Goal: Transaction & Acquisition: Purchase product/service

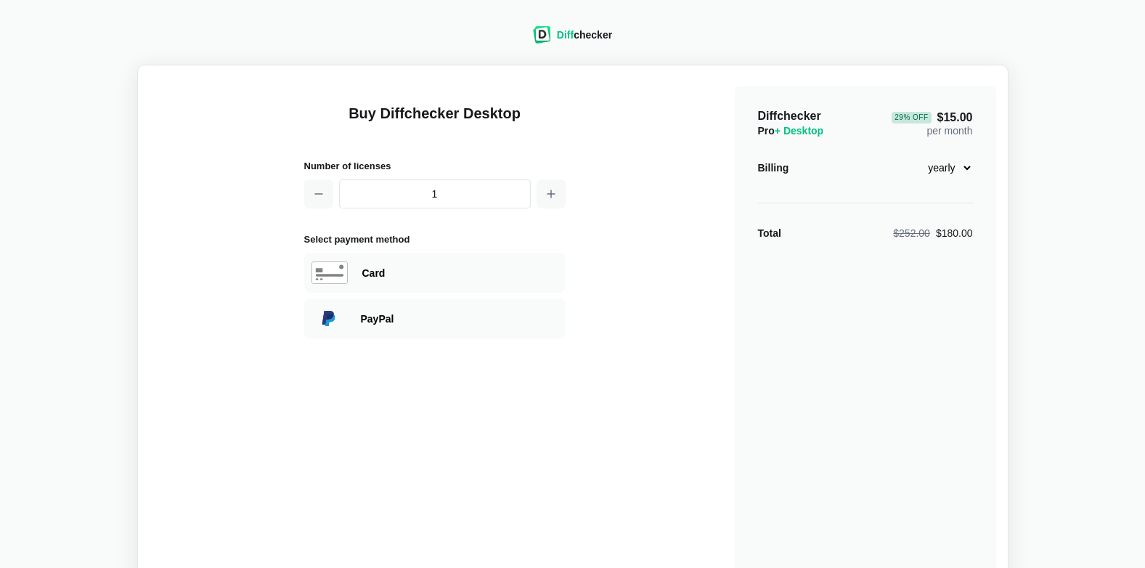
click at [968, 168] on select "monthly yearly" at bounding box center [942, 167] width 62 height 25
click at [911, 155] on select "monthly yearly" at bounding box center [942, 167] width 62 height 25
click at [968, 166] on select "monthly yearly" at bounding box center [942, 167] width 62 height 25
click at [911, 155] on select "monthly yearly" at bounding box center [942, 167] width 62 height 25
click at [964, 168] on select "monthly yearly" at bounding box center [942, 167] width 62 height 25
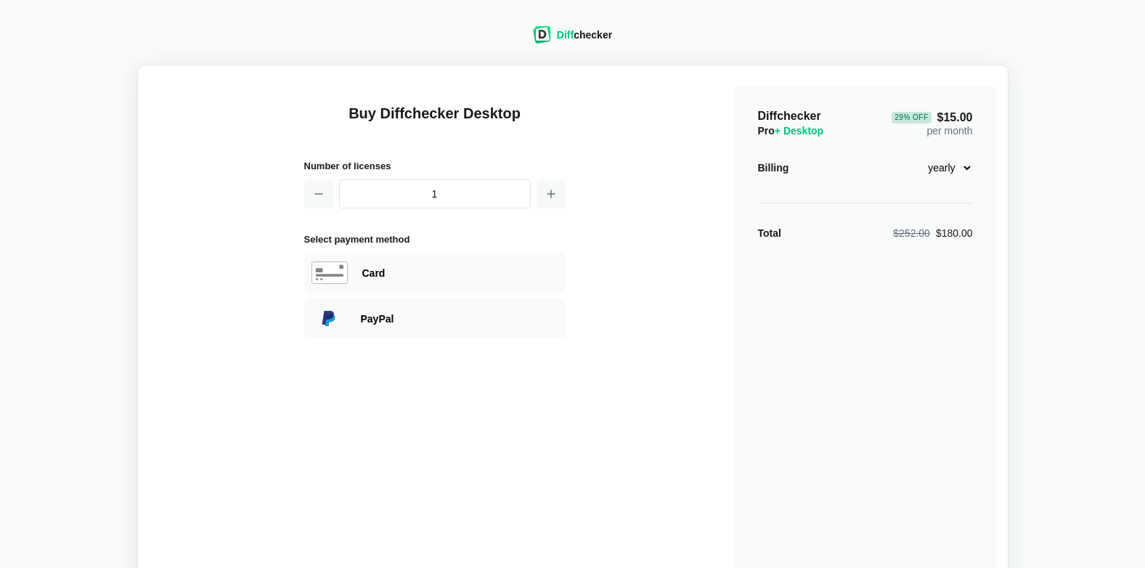
select select "desktop-monthly-21"
click at [911, 155] on select "monthly yearly" at bounding box center [942, 167] width 62 height 25
